Goal: Transaction & Acquisition: Obtain resource

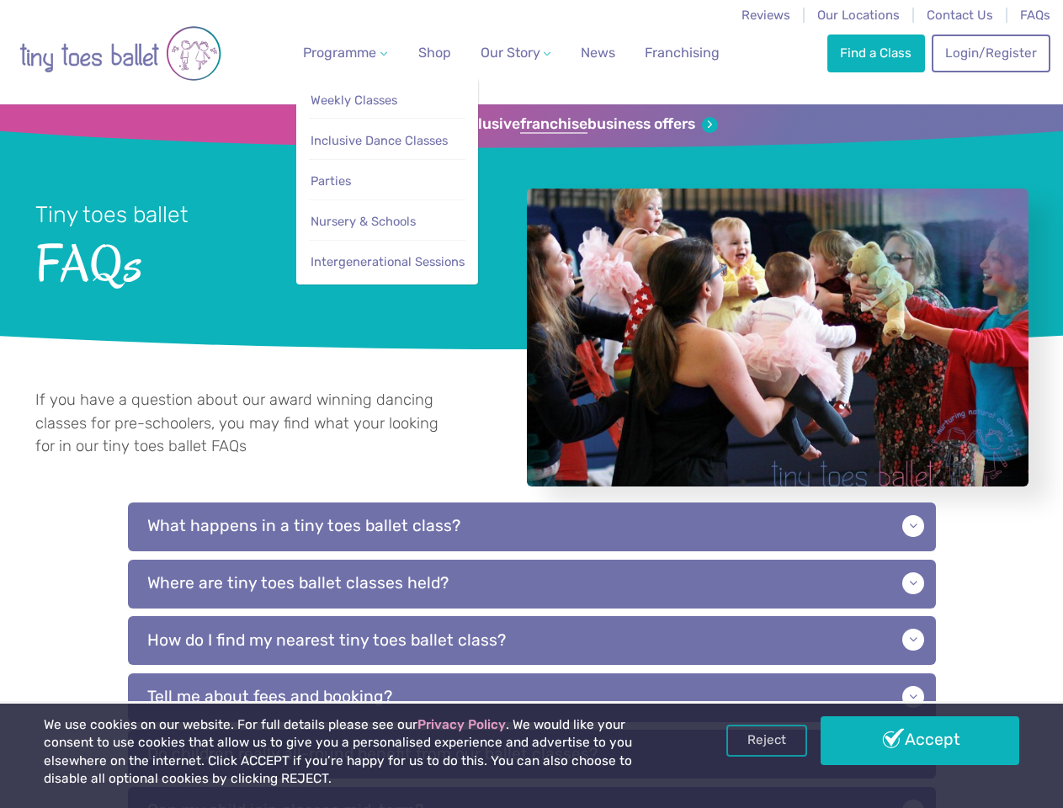
click at [342, 52] on span "Programme" at bounding box center [339, 53] width 73 height 16
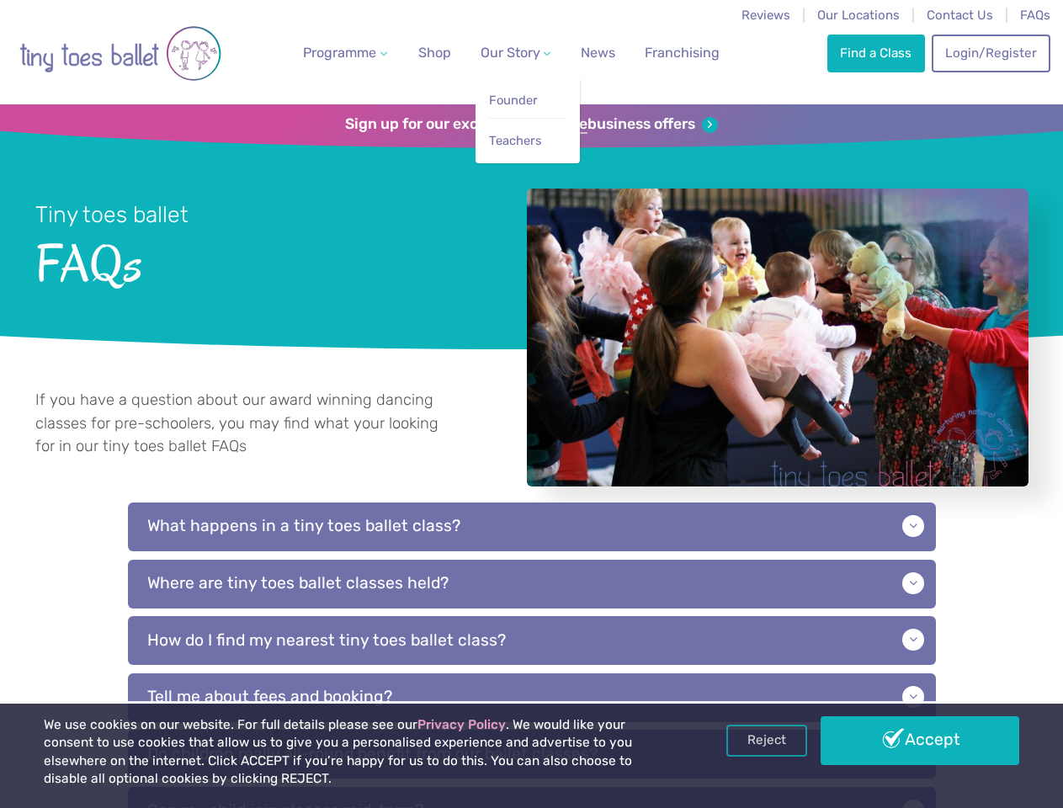
click at [501, 52] on span "Our Story" at bounding box center [511, 53] width 60 height 16
click at [531, 125] on strong "franchise" at bounding box center [553, 124] width 67 height 19
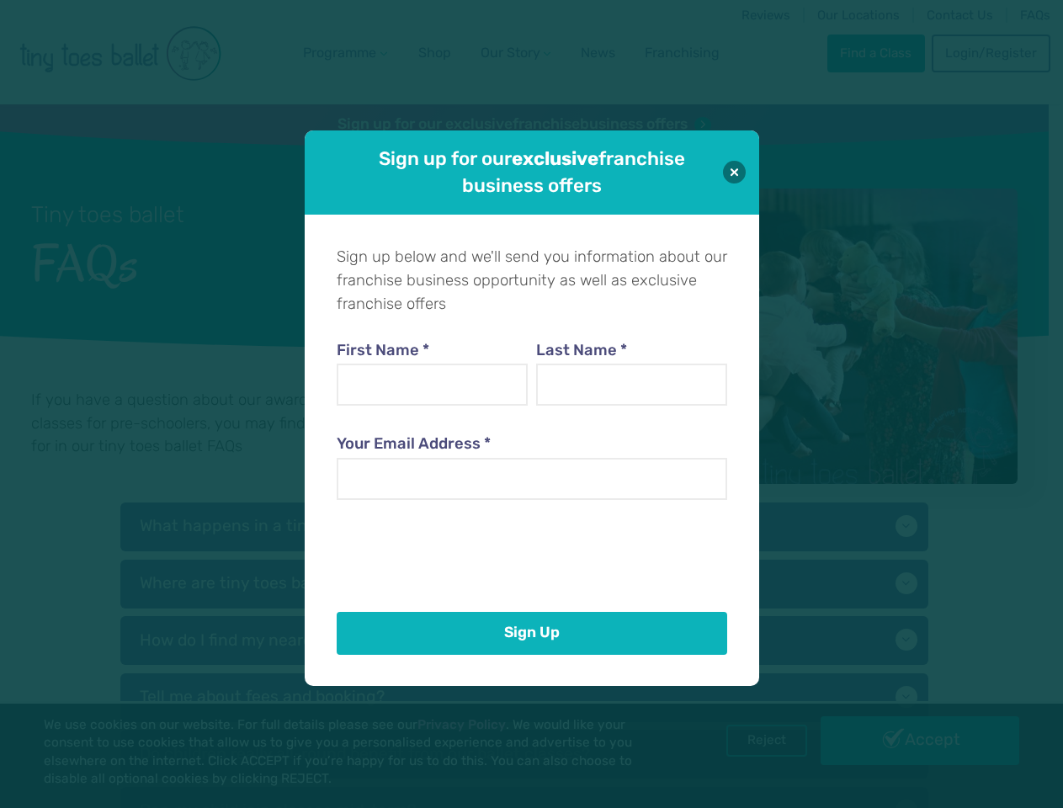
click at [532, 546] on iframe at bounding box center [465, 552] width 256 height 66
click at [532, 603] on div "First Name * Last Name * Your Email Address *" at bounding box center [532, 457] width 391 height 292
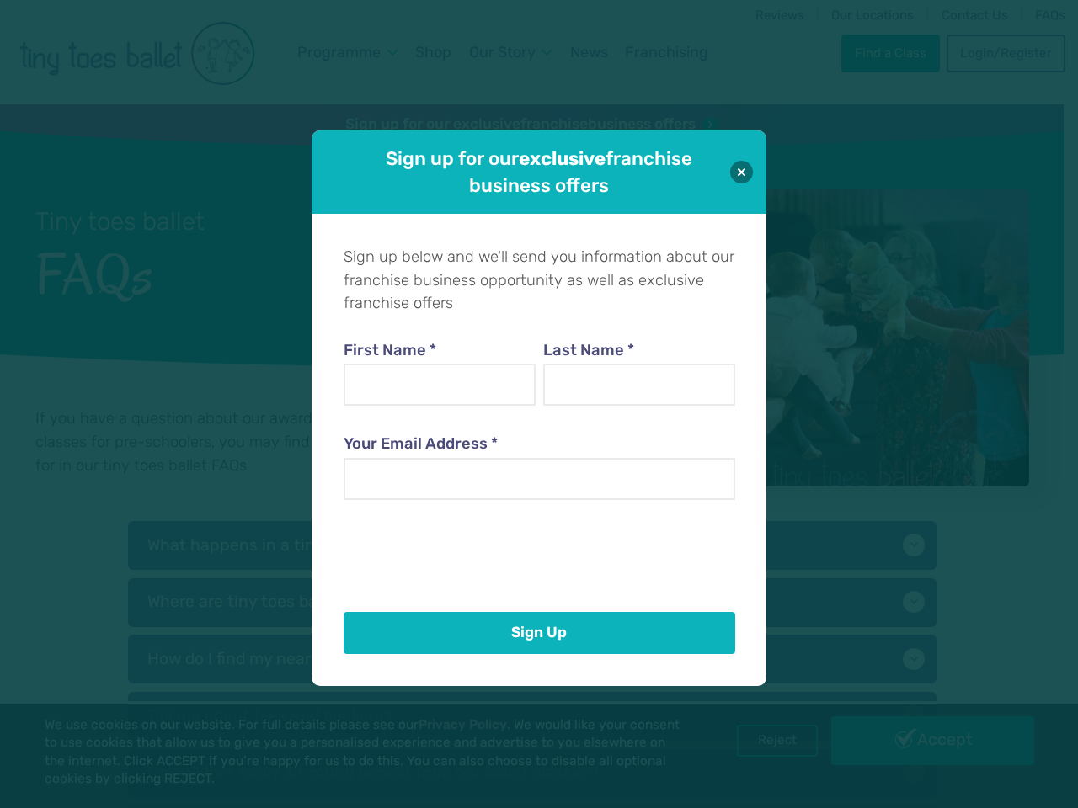
click at [532, 659] on div "Sign up below and we'll send you information about our franchise business oppor…" at bounding box center [538, 450] width 455 height 472
click at [767, 741] on div "Sign up for our exclusive franchise business offers Sign up below and we'll sen…" at bounding box center [539, 404] width 1078 height 808
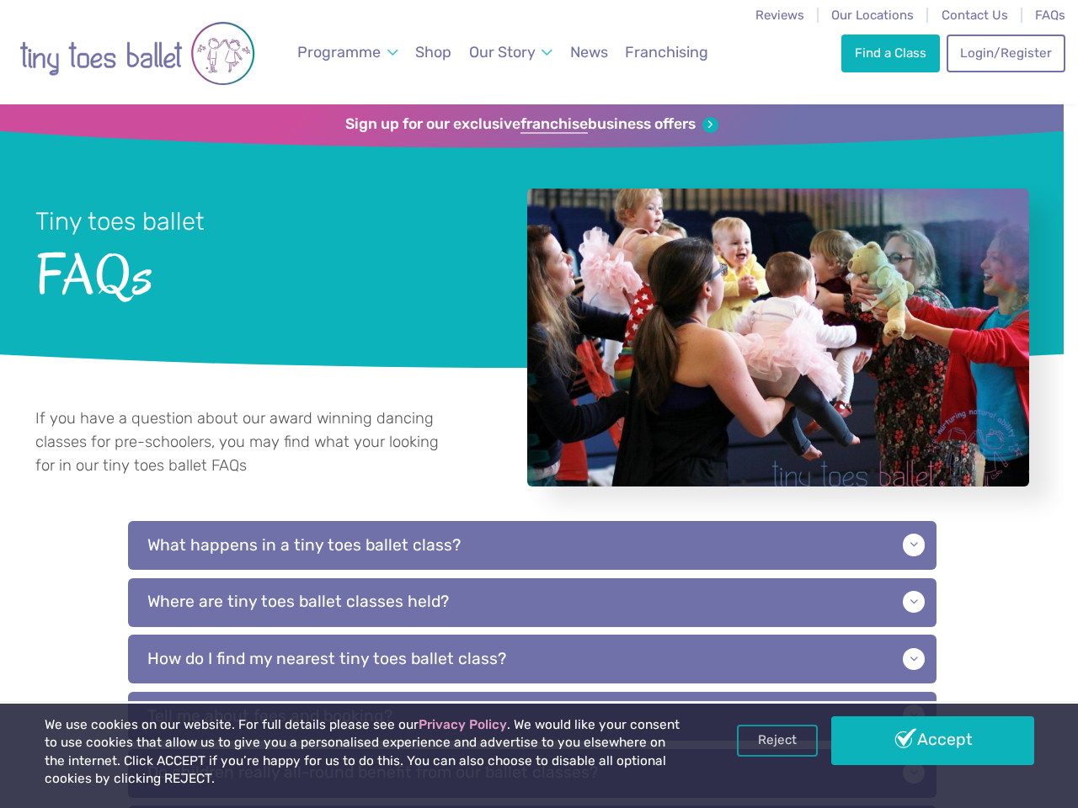
click at [920, 741] on div "Sign up for our exclusive franchise business offers Sign up below and we'll sen…" at bounding box center [539, 404] width 1078 height 808
